Goal: Task Accomplishment & Management: Use online tool/utility

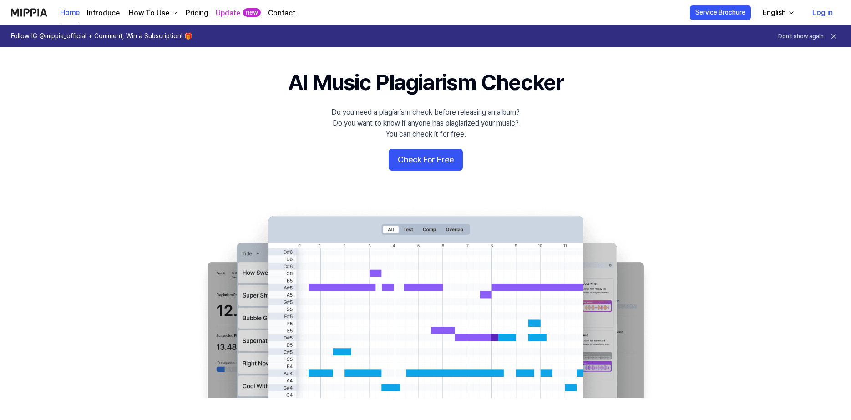
scroll to position [45, 0]
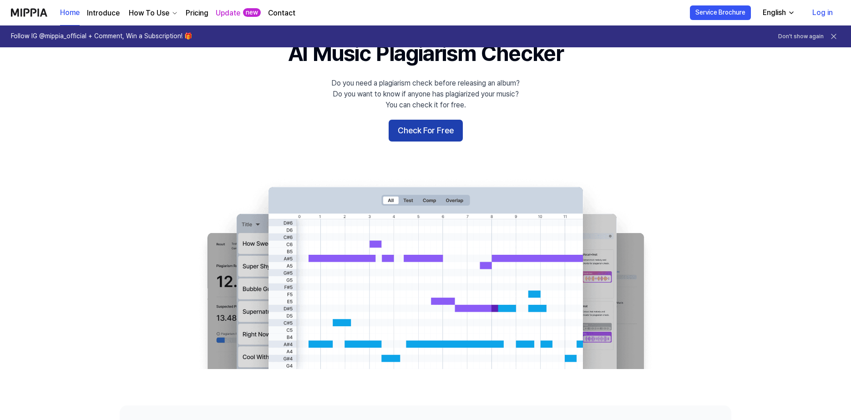
click at [433, 131] on button "Check For Free" at bounding box center [426, 131] width 74 height 22
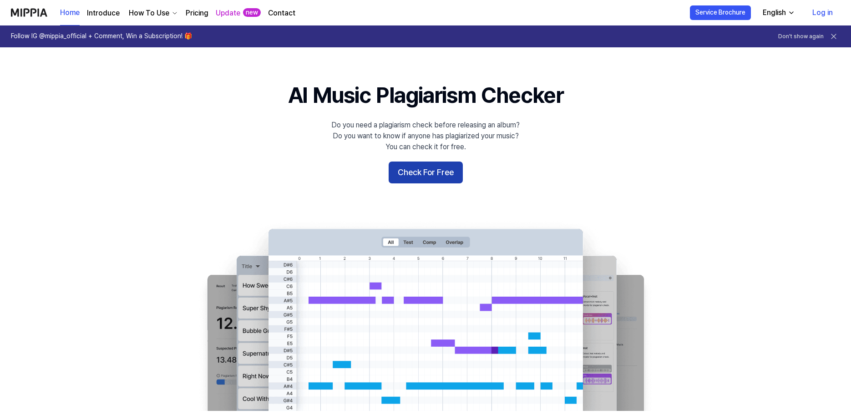
scroll to position [0, 0]
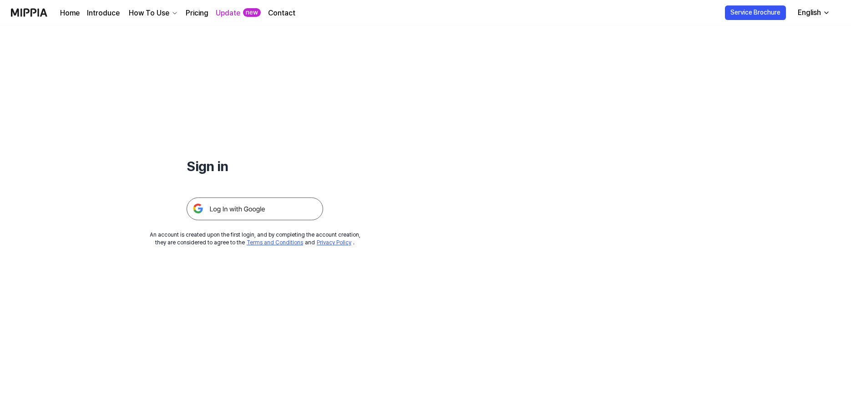
click at [215, 208] on img at bounding box center [255, 208] width 136 height 23
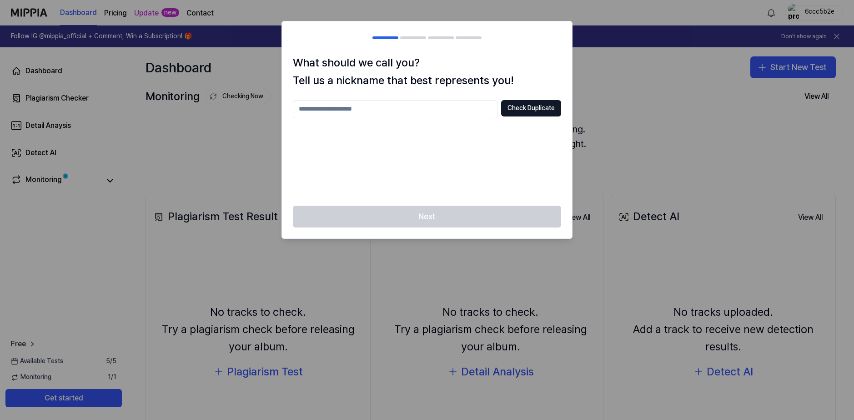
click at [331, 114] on input "text" at bounding box center [395, 109] width 205 height 18
type input "****"
click at [516, 112] on button "Check Duplicate" at bounding box center [531, 108] width 60 height 16
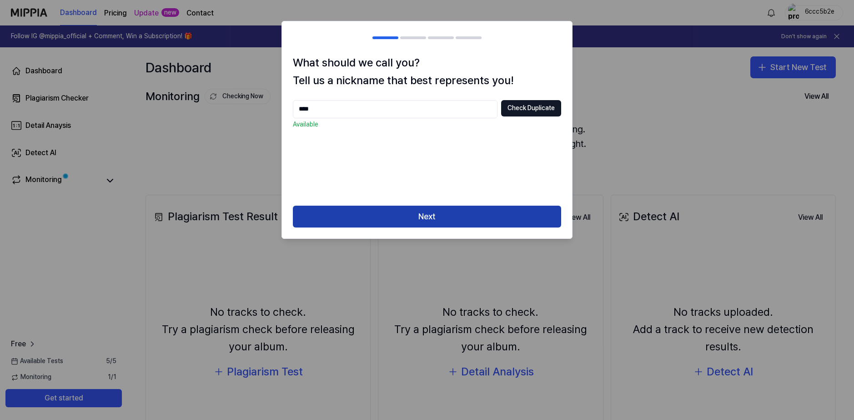
click at [441, 217] on button "Next" at bounding box center [427, 217] width 268 height 22
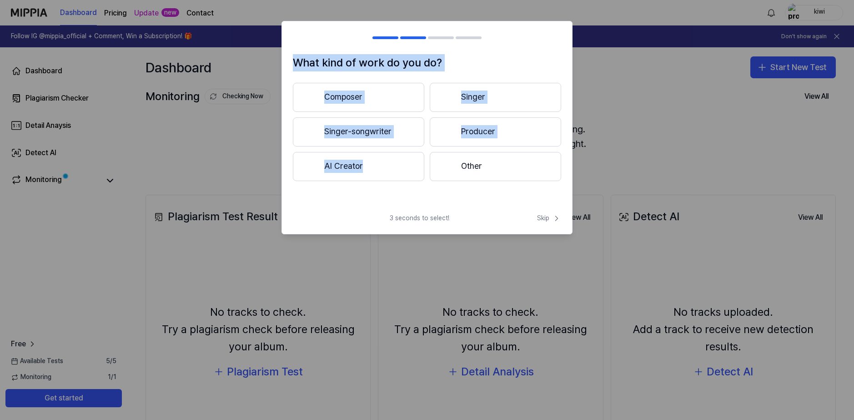
drag, startPoint x: 368, startPoint y: 212, endPoint x: 431, endPoint y: 238, distance: 69.1
click at [431, 238] on body "Dashboard Pricing Update new Contact kiwi Follow IG @mippia_official + Comment,…" at bounding box center [427, 210] width 854 height 420
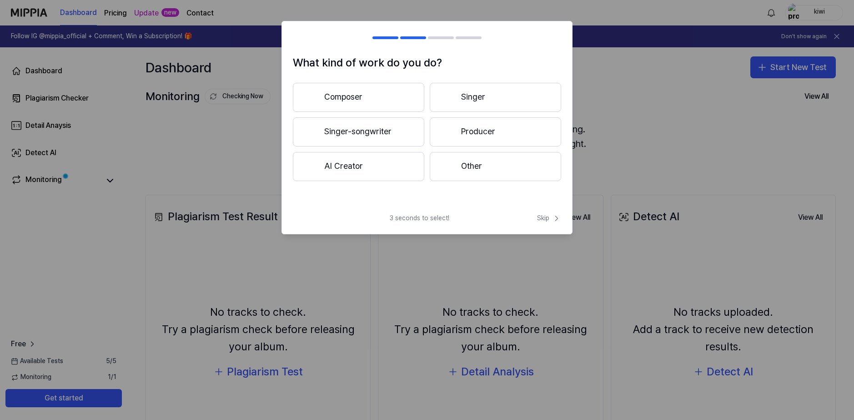
click at [369, 213] on div "What kind of work do you do? Composer Singer Singer-songwriter Producer AI Crea…" at bounding box center [427, 127] width 291 height 213
click at [472, 131] on button "Producer" at bounding box center [495, 131] width 131 height 29
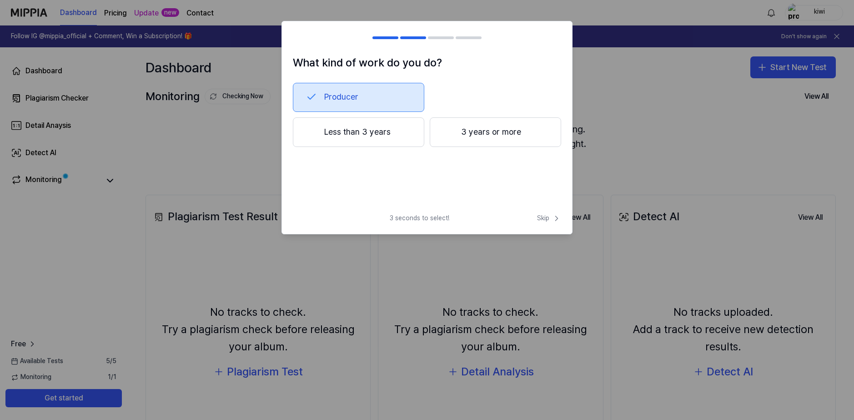
click at [358, 132] on button "Less than 3 years" at bounding box center [358, 132] width 131 height 30
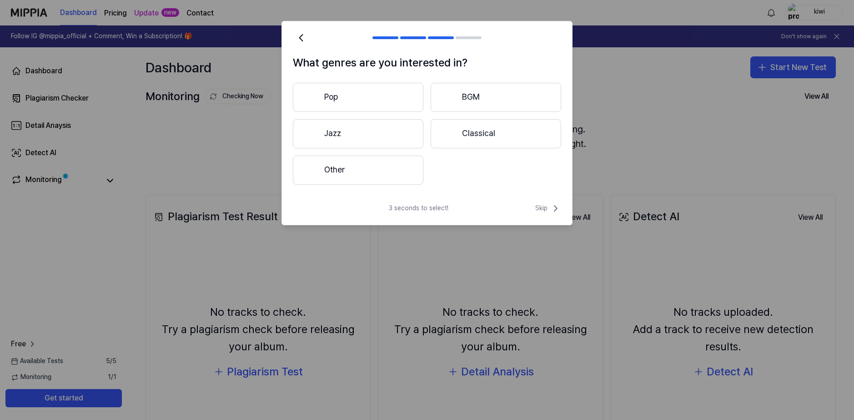
click at [374, 170] on button "Other" at bounding box center [358, 170] width 131 height 29
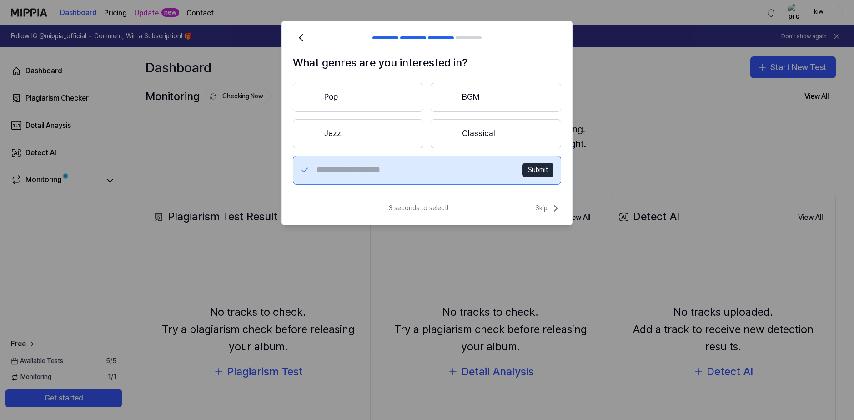
click at [397, 170] on input "text" at bounding box center [414, 170] width 195 height 15
type input "***"
click at [531, 169] on button "Submit" at bounding box center [538, 170] width 31 height 15
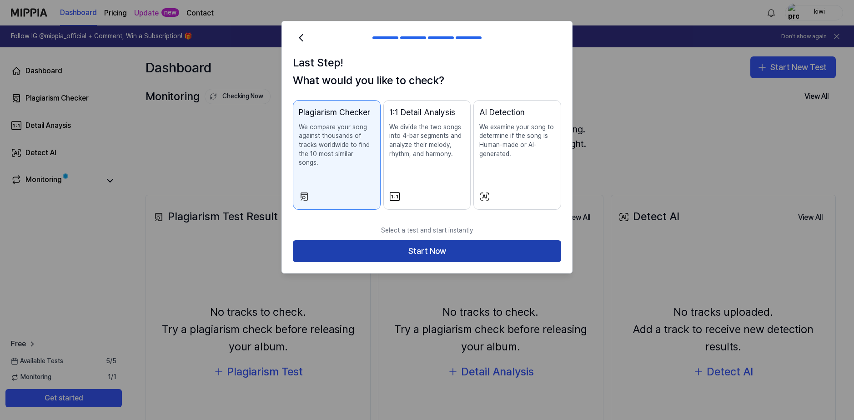
click at [413, 240] on button "Start Now" at bounding box center [427, 251] width 268 height 22
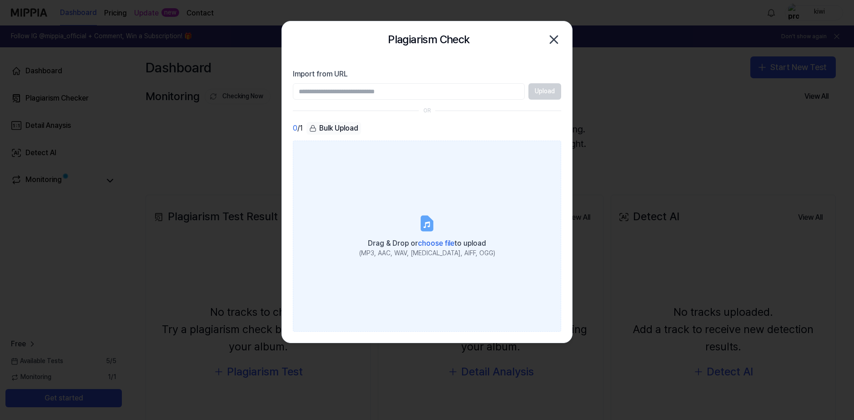
click at [374, 227] on label "Drag & Drop or choose file to upload (MP3, AAC, WAV, [MEDICAL_DATA], AIFF, OGG)" at bounding box center [427, 236] width 268 height 191
click at [0, 0] on input "Drag & Drop or choose file to upload (MP3, AAC, WAV, [MEDICAL_DATA], AIFF, OGG)" at bounding box center [0, 0] width 0 height 0
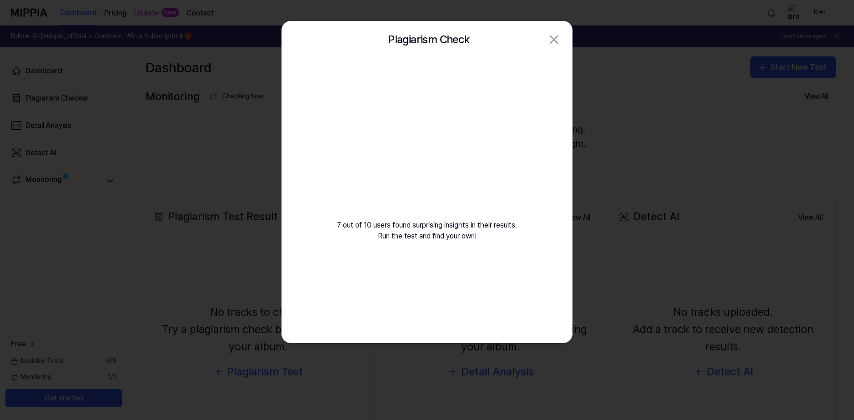
click at [336, 178] on div "7 out of 10 users found surprising insights in their results. Run the test and …" at bounding box center [427, 161] width 290 height 206
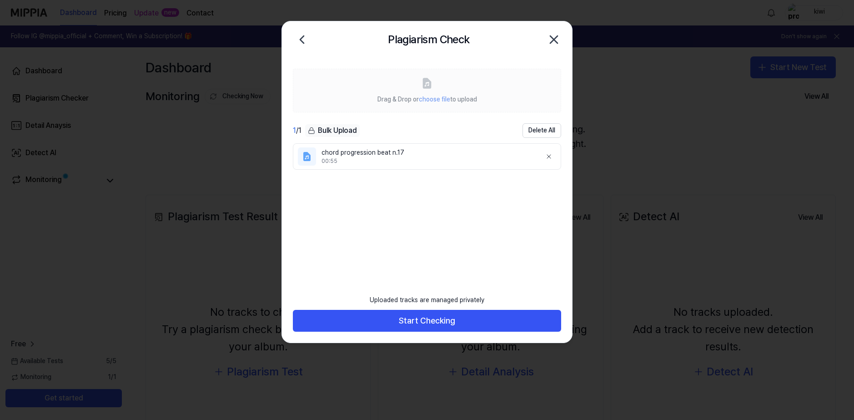
drag, startPoint x: 311, startPoint y: 104, endPoint x: 319, endPoint y: 105, distance: 7.9
drag, startPoint x: 344, startPoint y: 63, endPoint x: 349, endPoint y: 61, distance: 4.8
click at [349, 61] on div "Drag & Drop or choose file to upload 1 / 1 Bulk Upload Delete All chord progres…" at bounding box center [427, 167] width 290 height 218
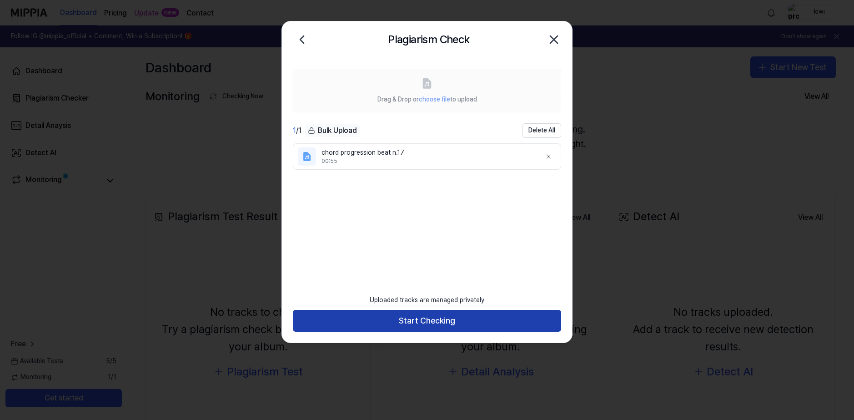
click at [430, 317] on button "Start Checking" at bounding box center [427, 321] width 268 height 22
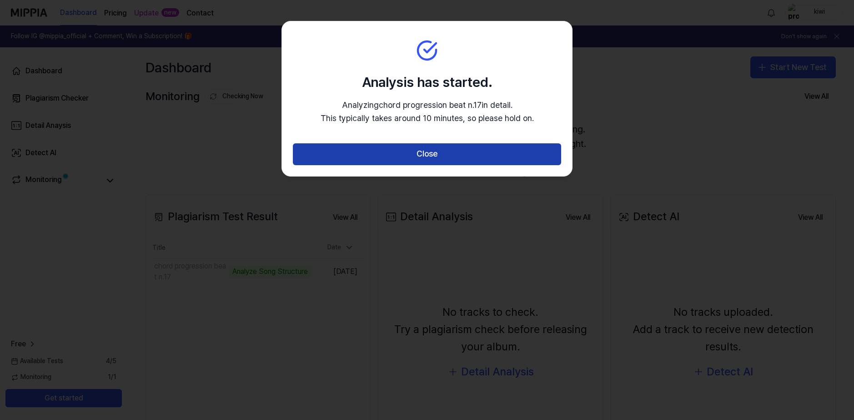
click at [474, 162] on button "Close" at bounding box center [427, 154] width 268 height 22
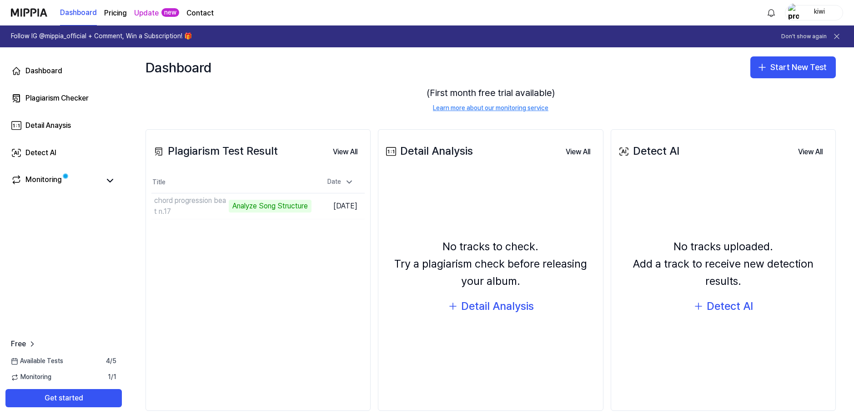
scroll to position [75, 0]
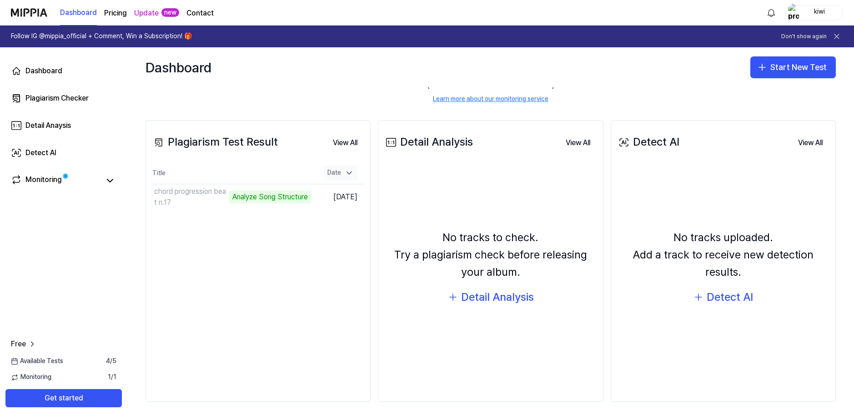
click at [343, 173] on div "Date" at bounding box center [341, 173] width 34 height 15
click at [345, 173] on icon at bounding box center [349, 172] width 9 height 9
drag, startPoint x: 344, startPoint y: 173, endPoint x: 348, endPoint y: 171, distance: 4.9
click at [348, 171] on div "Date" at bounding box center [341, 173] width 34 height 15
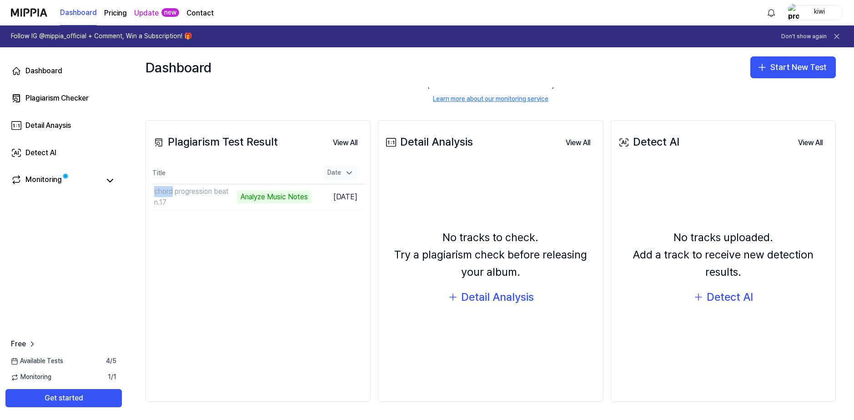
click at [339, 171] on div "Date" at bounding box center [341, 173] width 34 height 15
click at [285, 196] on td "chord progression beat n.17 Analyze Music Notes Go to Results" at bounding box center [232, 196] width 160 height 25
click at [278, 197] on td "chord progression beat n.17 Analyze Music Notes Go to Results" at bounding box center [232, 196] width 160 height 25
click at [278, 225] on div "Plagiarism Test Result View All Plagiarism Test Result Title Date chord progres…" at bounding box center [258, 261] width 225 height 282
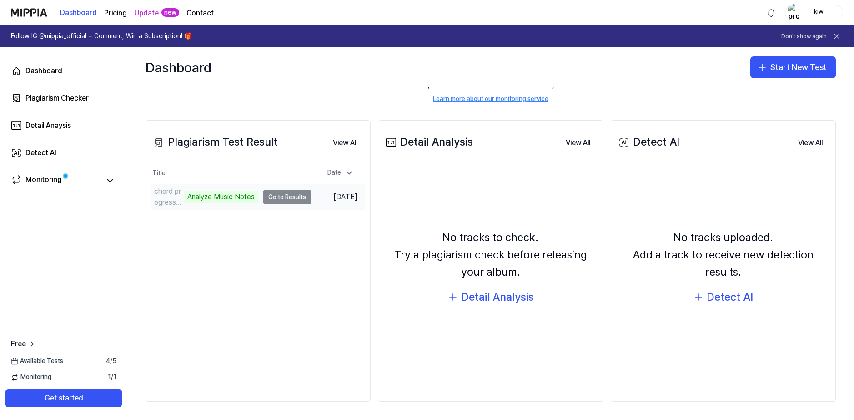
click at [280, 197] on td "chord progression beat n.17 Analyze Music Notes Go to Results" at bounding box center [232, 196] width 160 height 25
click at [281, 197] on td "chord progression beat n.17 Analyze Music Notes Go to Results" at bounding box center [232, 196] width 160 height 25
click at [259, 101] on div "There are no songs registered for monitoring. Register your music to protect yo…" at bounding box center [491, 75] width 691 height 78
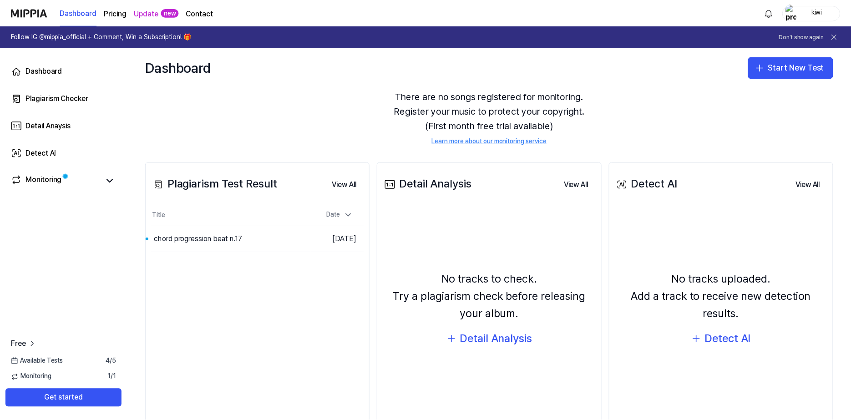
scroll to position [29, 0]
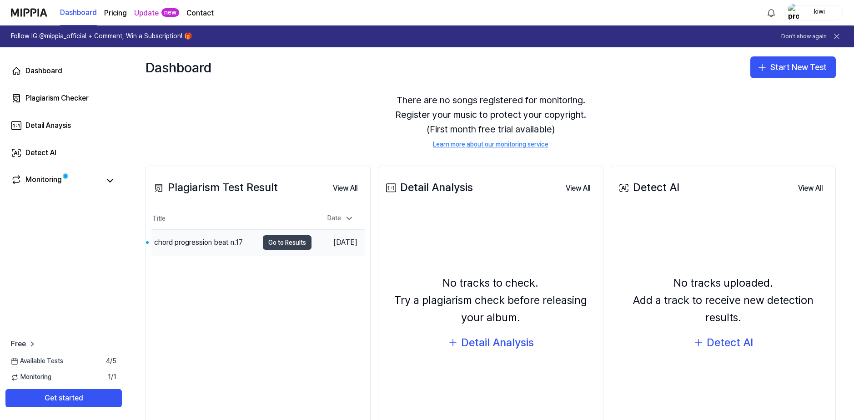
click at [274, 240] on button "Go to Results" at bounding box center [287, 242] width 49 height 15
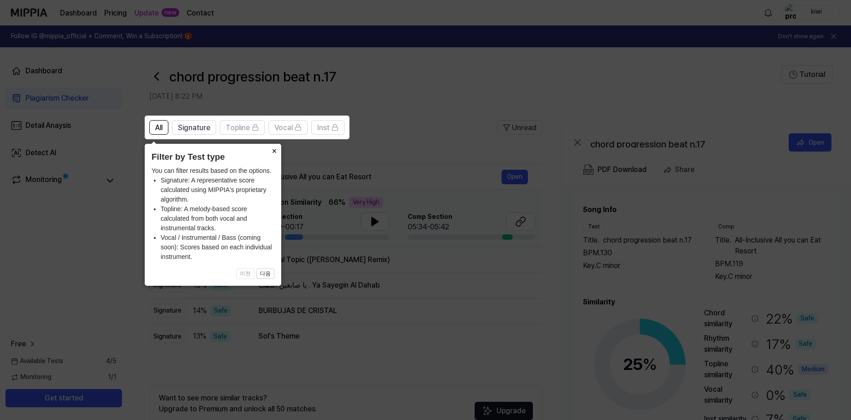
click at [271, 151] on button "×" at bounding box center [274, 150] width 15 height 13
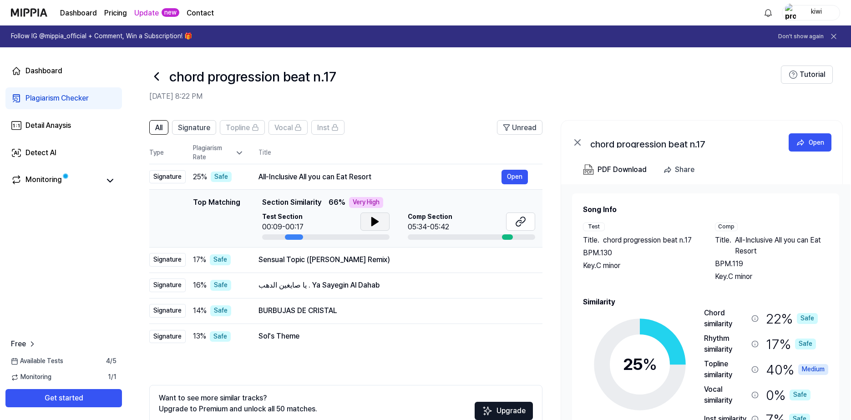
click at [379, 220] on icon at bounding box center [374, 221] width 11 height 11
click at [370, 219] on icon at bounding box center [374, 221] width 11 height 11
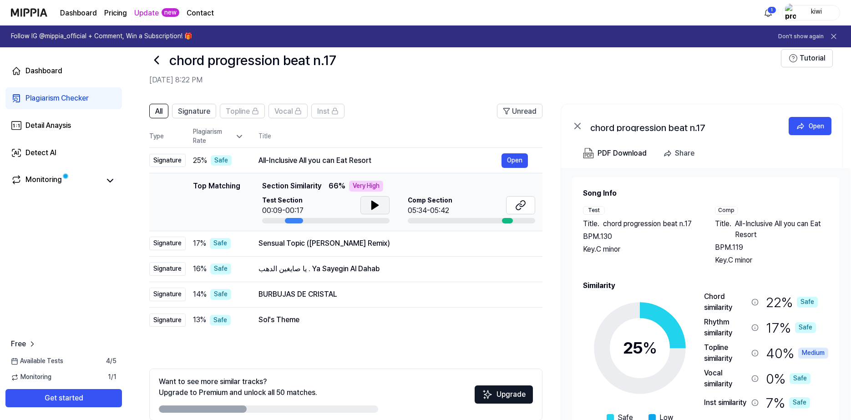
scroll to position [61, 0]
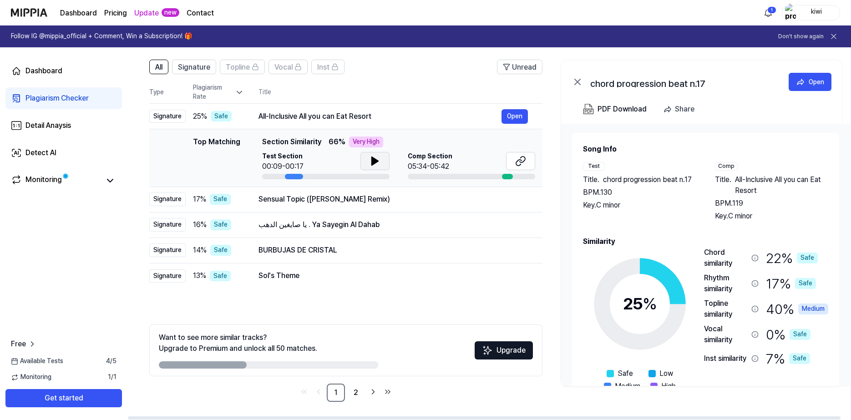
click at [506, 173] on div "Comp Section 05:34-05:42" at bounding box center [471, 165] width 127 height 27
click at [519, 163] on icon at bounding box center [520, 161] width 11 height 11
click at [374, 159] on icon at bounding box center [375, 161] width 6 height 8
click at [374, 159] on icon at bounding box center [374, 161] width 11 height 11
click at [374, 159] on icon at bounding box center [375, 161] width 6 height 8
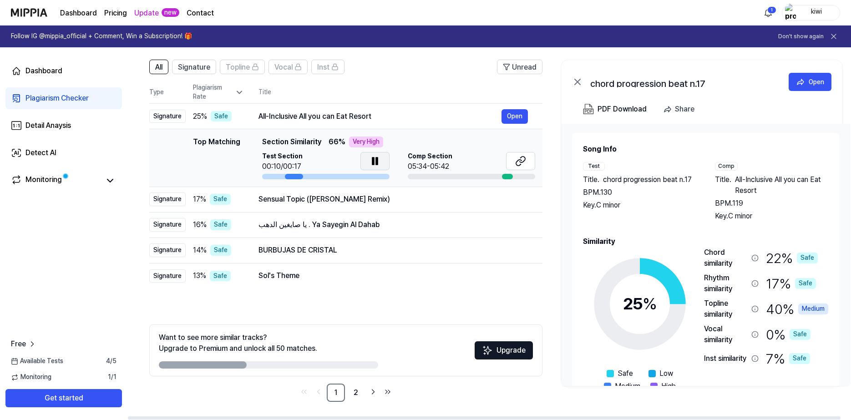
click at [367, 157] on button at bounding box center [374, 161] width 29 height 18
click at [515, 201] on button "Open" at bounding box center [514, 199] width 26 height 15
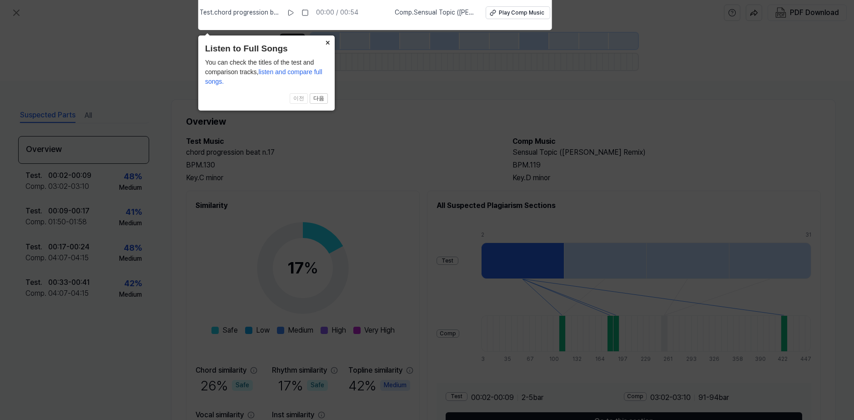
click at [326, 43] on button "×" at bounding box center [327, 41] width 15 height 13
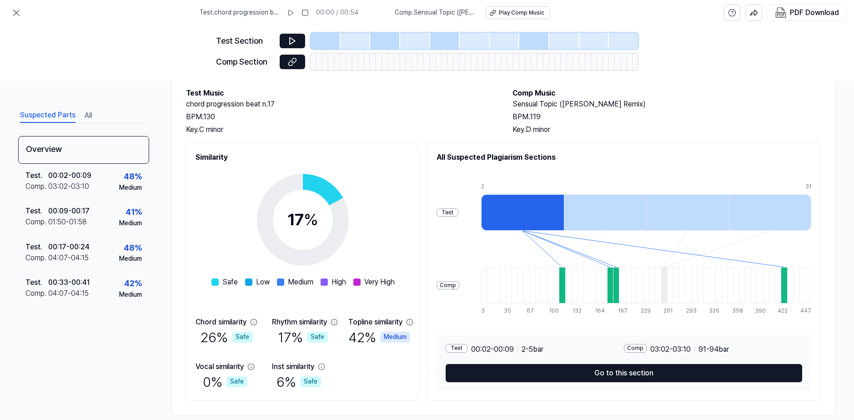
scroll to position [62, 0]
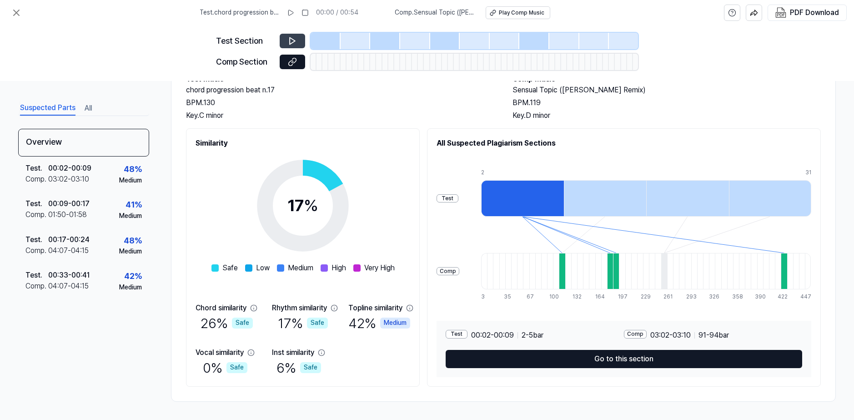
click at [298, 36] on button at bounding box center [292, 41] width 25 height 15
click at [296, 43] on icon at bounding box center [292, 40] width 9 height 9
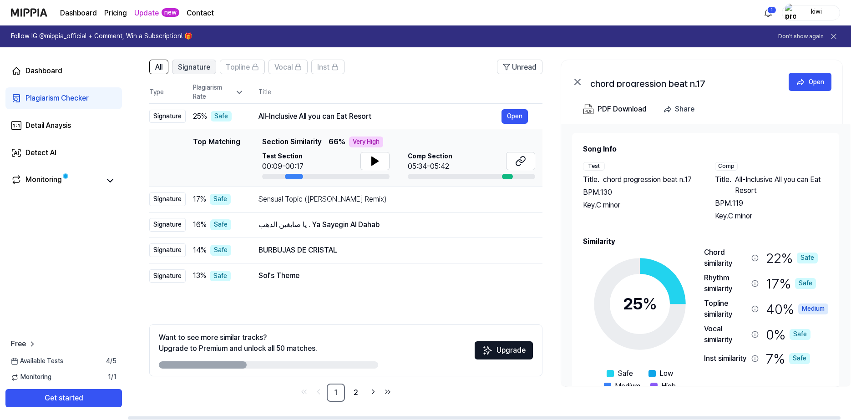
click at [197, 67] on span "Signature" at bounding box center [194, 67] width 32 height 11
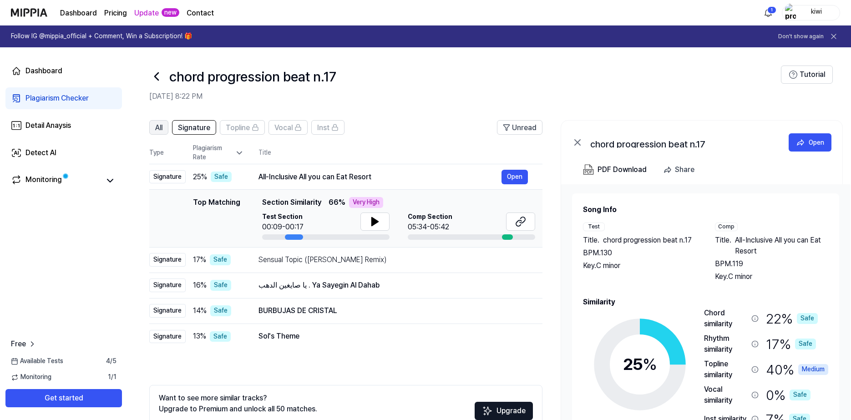
click at [157, 127] on span "All" at bounding box center [158, 127] width 7 height 11
click at [154, 131] on button "All" at bounding box center [158, 127] width 19 height 15
click at [67, 173] on span at bounding box center [65, 176] width 11 height 11
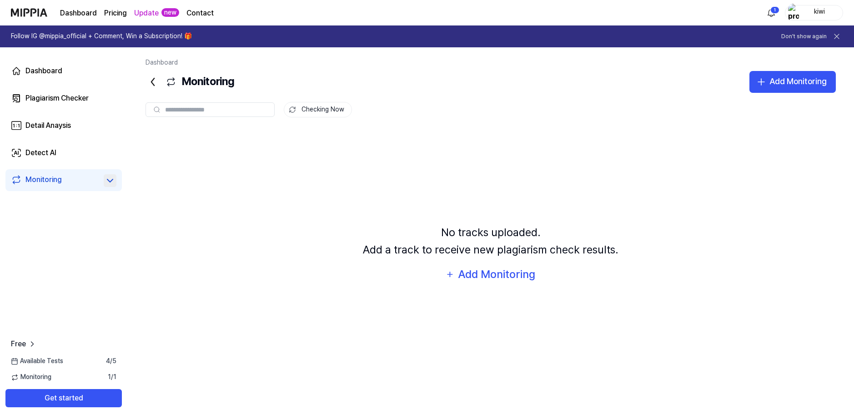
click at [111, 178] on icon at bounding box center [110, 180] width 11 height 11
click at [96, 175] on link "Monitoring" at bounding box center [55, 180] width 89 height 13
click at [64, 76] on link "Dashboard" at bounding box center [63, 71] width 116 height 22
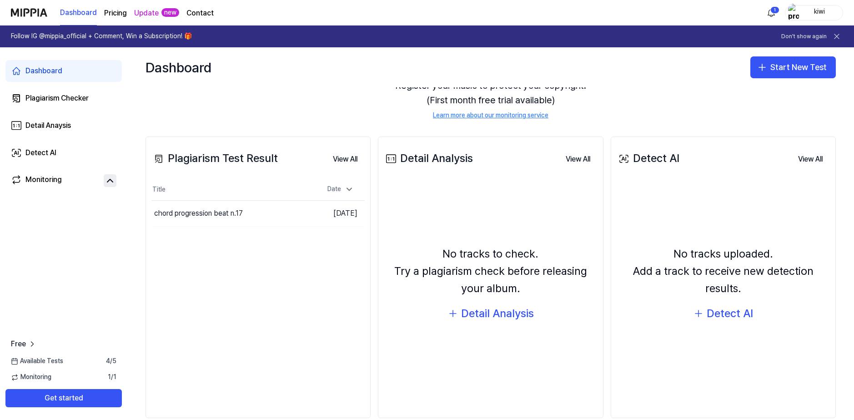
scroll to position [75, 0]
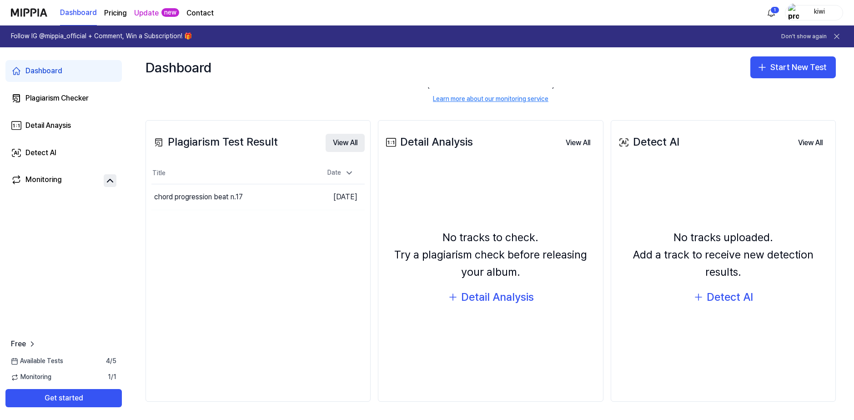
click at [348, 143] on button "View All" at bounding box center [345, 143] width 39 height 18
